Goal: Information Seeking & Learning: Compare options

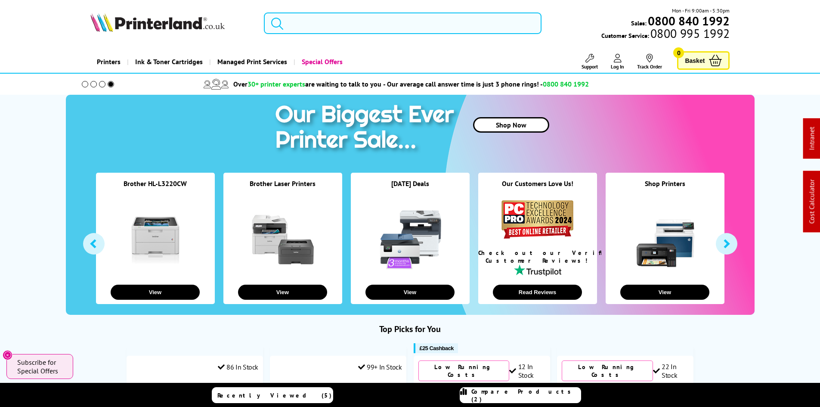
click at [306, 27] on input "search" at bounding box center [403, 23] width 278 height 22
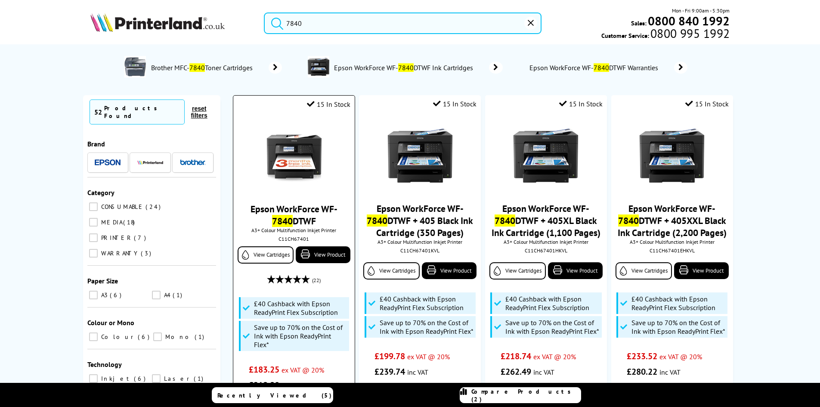
type input "7840"
click at [312, 152] on img at bounding box center [294, 156] width 65 height 65
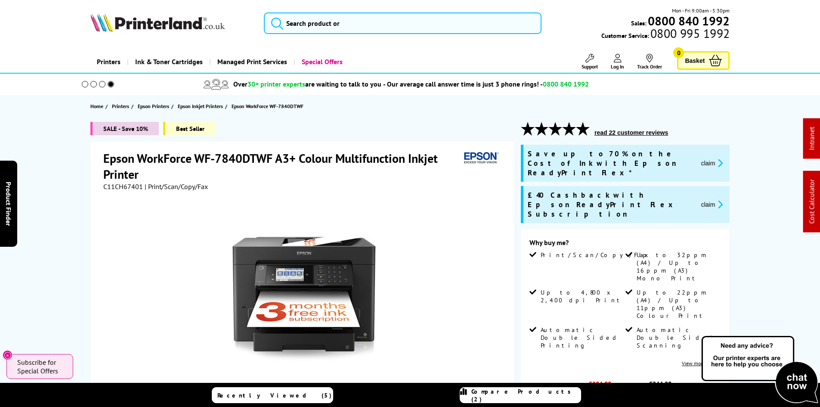
click at [95, 201] on div "Epson WorkForce WF-7840DTWF A3+ Colour Multifunction Inkjet Printer C11CH67401 …" at bounding box center [302, 334] width 424 height 385
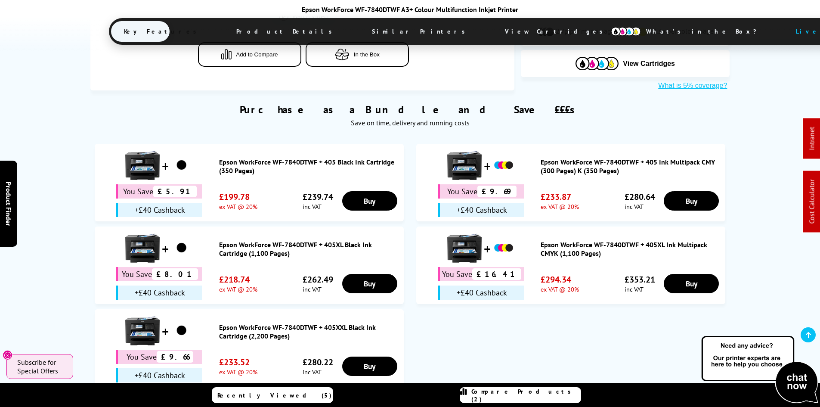
scroll to position [775, 0]
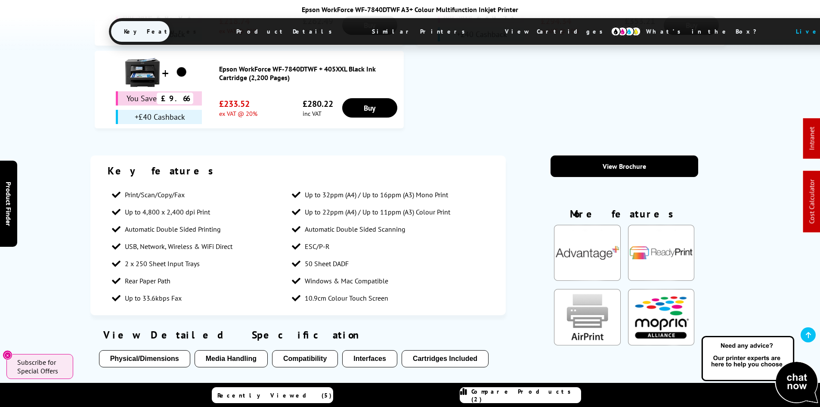
click at [492, 28] on span "View Cartridges" at bounding box center [558, 31] width 132 height 22
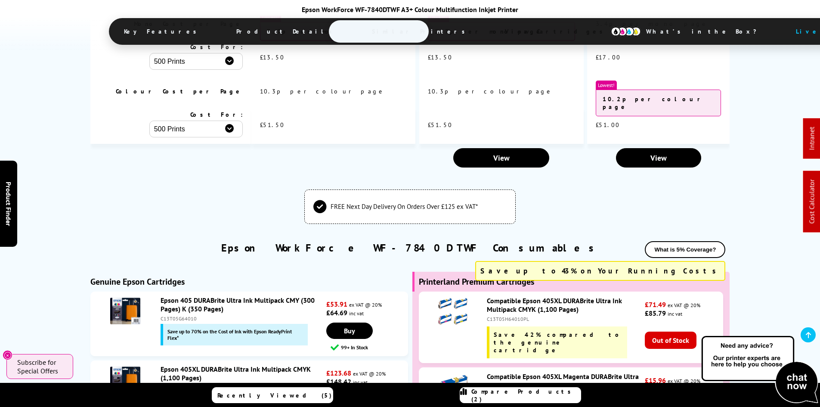
scroll to position [2614, 0]
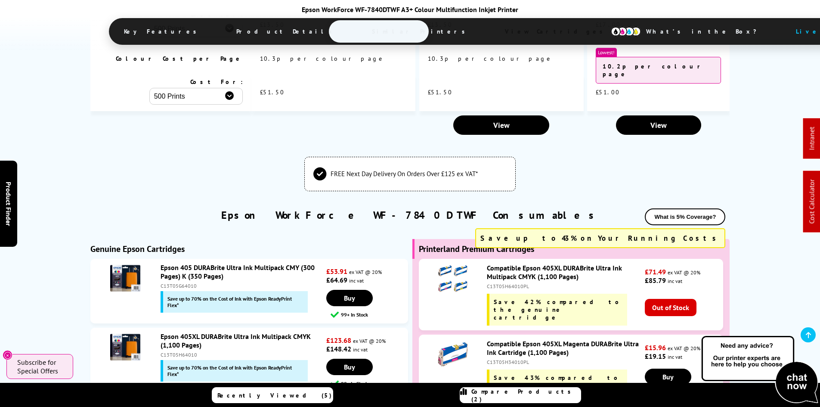
scroll to position [2657, 0]
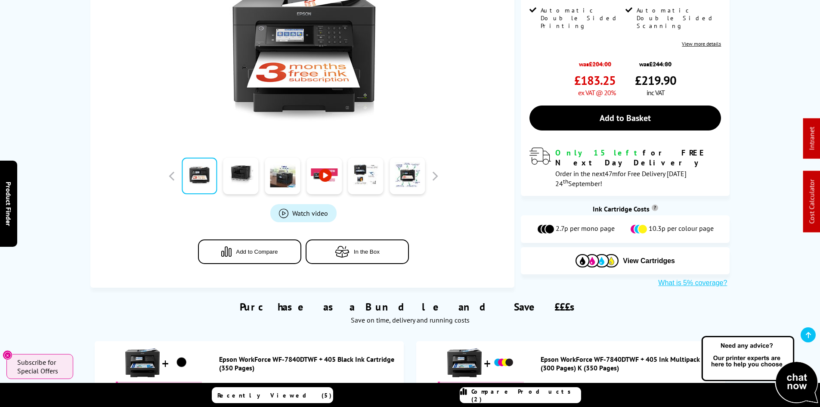
scroll to position [0, 0]
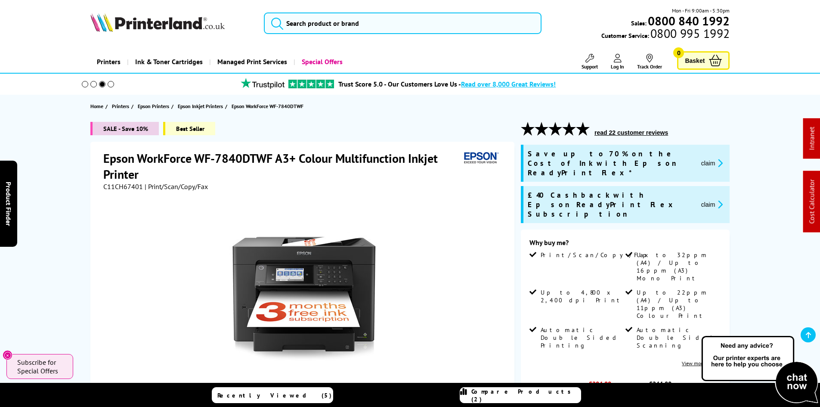
drag, startPoint x: 40, startPoint y: 271, endPoint x: 32, endPoint y: 69, distance: 202.0
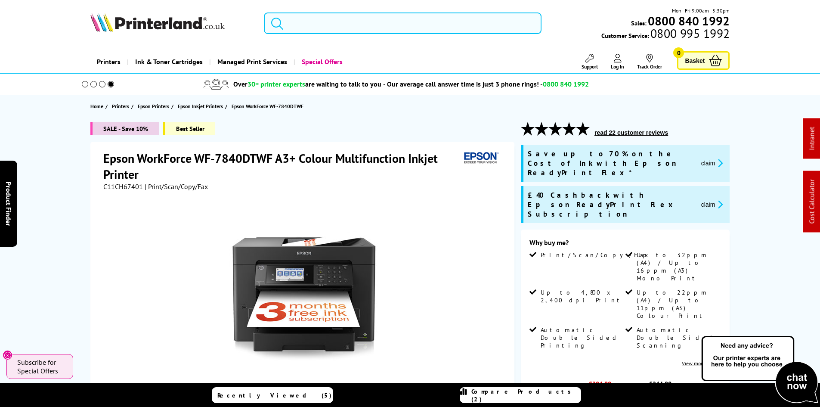
click at [316, 26] on input "search" at bounding box center [403, 23] width 278 height 22
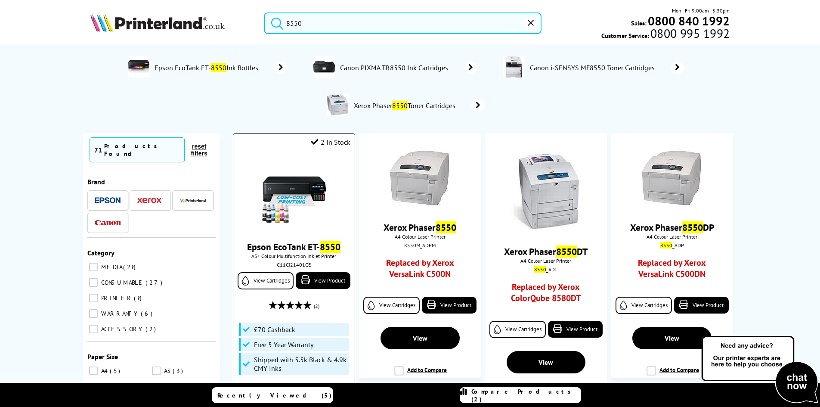
type input "8550"
click at [285, 189] on img at bounding box center [294, 193] width 65 height 65
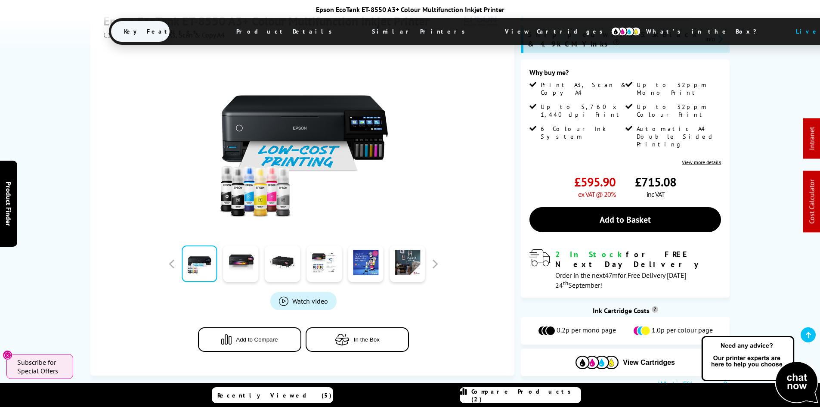
scroll to position [172, 0]
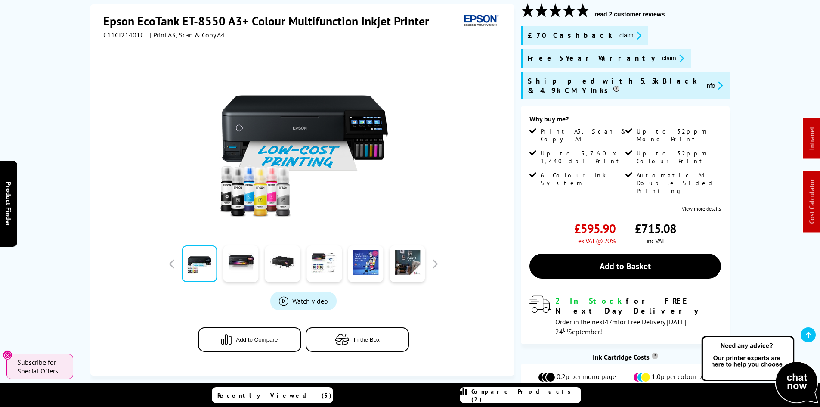
scroll to position [0, 0]
